Goal: Information Seeking & Learning: Learn about a topic

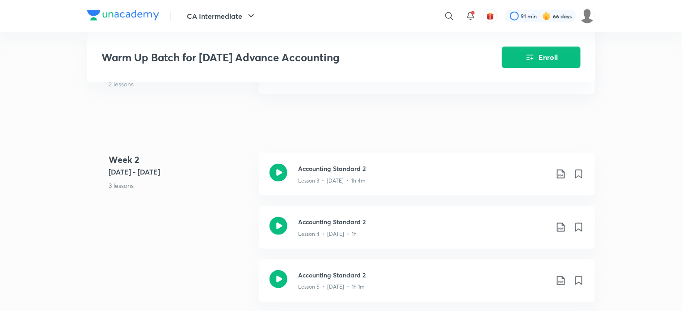
scroll to position [580, 0]
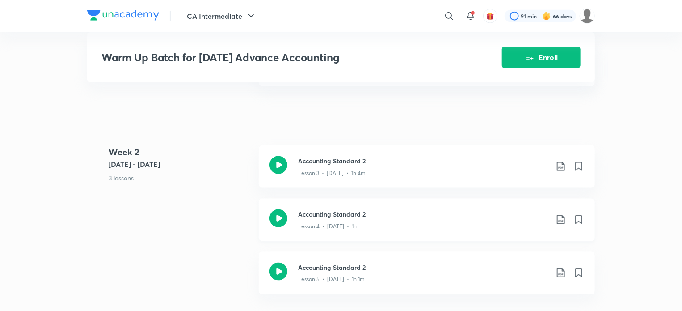
click at [279, 219] on icon at bounding box center [279, 218] width 18 height 18
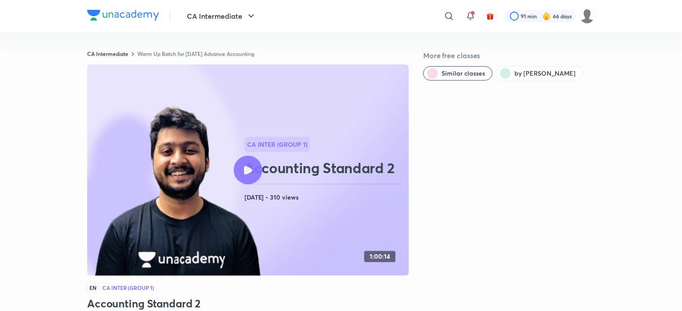
click at [249, 166] on icon at bounding box center [248, 170] width 8 height 8
click at [244, 172] on icon at bounding box center [248, 170] width 8 height 8
click at [116, 24] on div "CA Intermediate ​ 91 min 66 days" at bounding box center [341, 16] width 508 height 32
click at [118, 18] on img at bounding box center [123, 15] width 72 height 11
